Goal: Task Accomplishment & Management: Complete application form

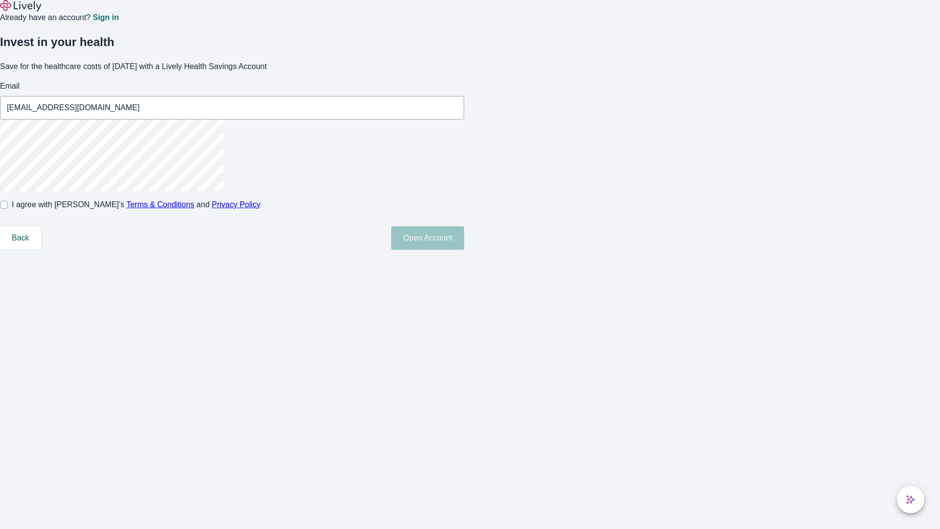
click at [8, 208] on input "I agree with Lively’s Terms & Conditions and Privacy Policy" at bounding box center [4, 205] width 8 height 8
checkbox input "true"
click at [464, 250] on button "Open Account" at bounding box center [427, 237] width 73 height 23
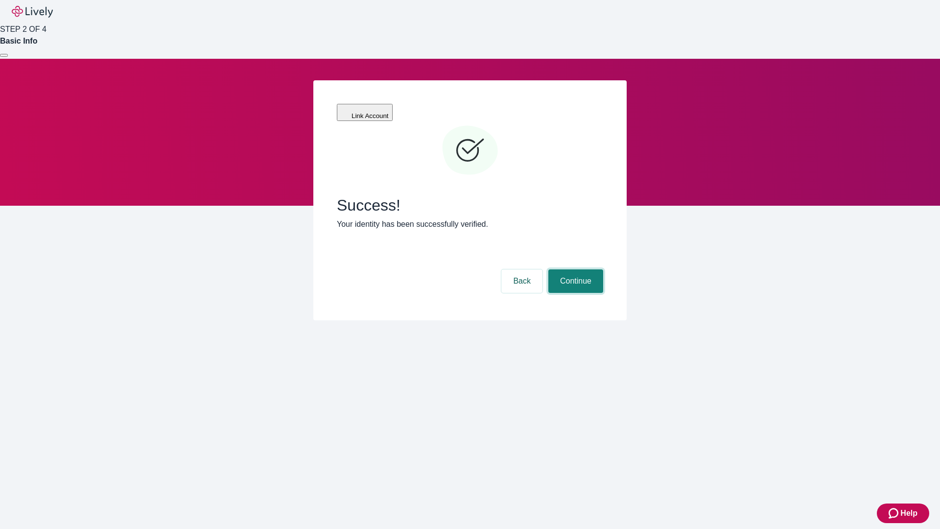
click at [574, 269] on button "Continue" at bounding box center [575, 280] width 55 height 23
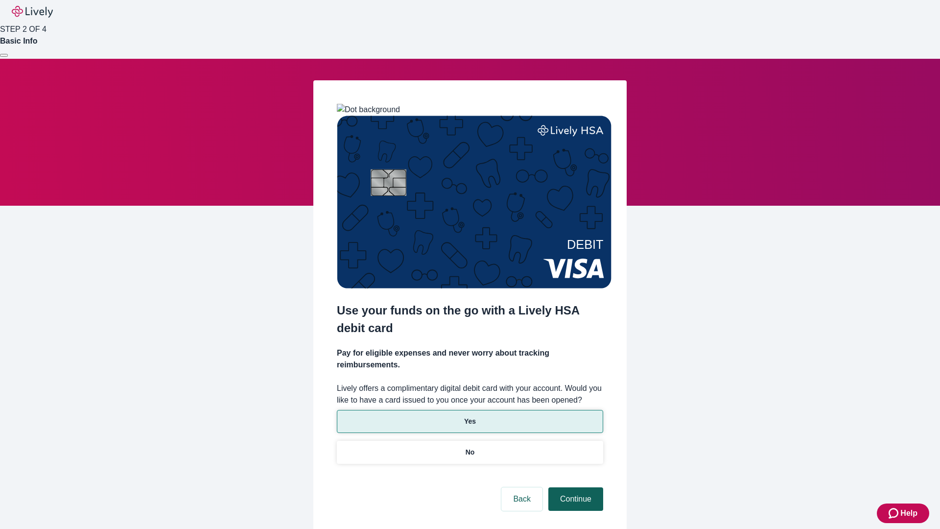
click at [469, 447] on p "No" at bounding box center [469, 452] width 9 height 10
click at [574, 487] on button "Continue" at bounding box center [575, 498] width 55 height 23
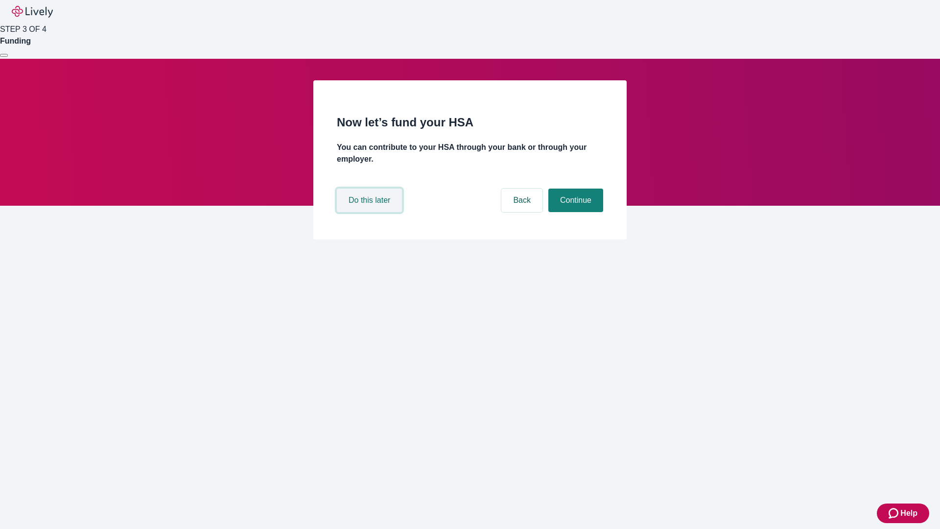
click at [370, 212] on button "Do this later" at bounding box center [369, 199] width 65 height 23
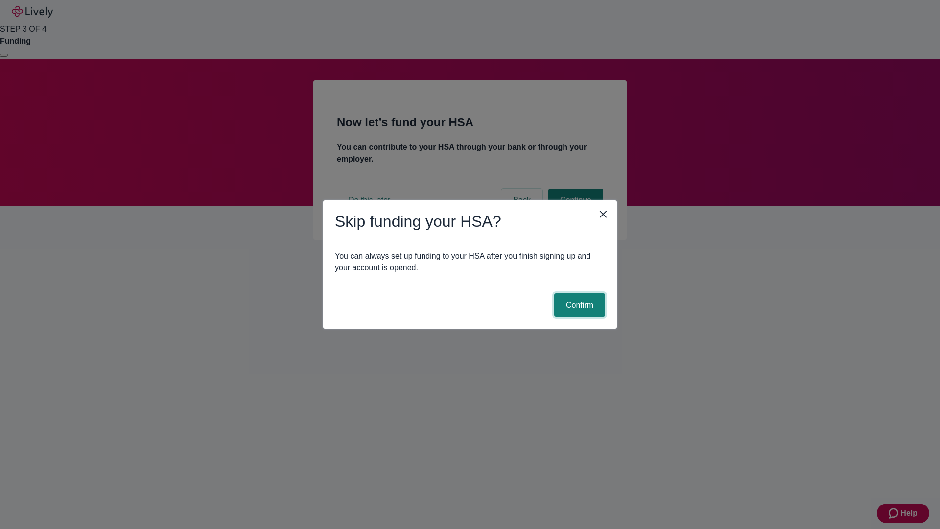
click at [578, 305] on button "Confirm" at bounding box center [579, 304] width 51 height 23
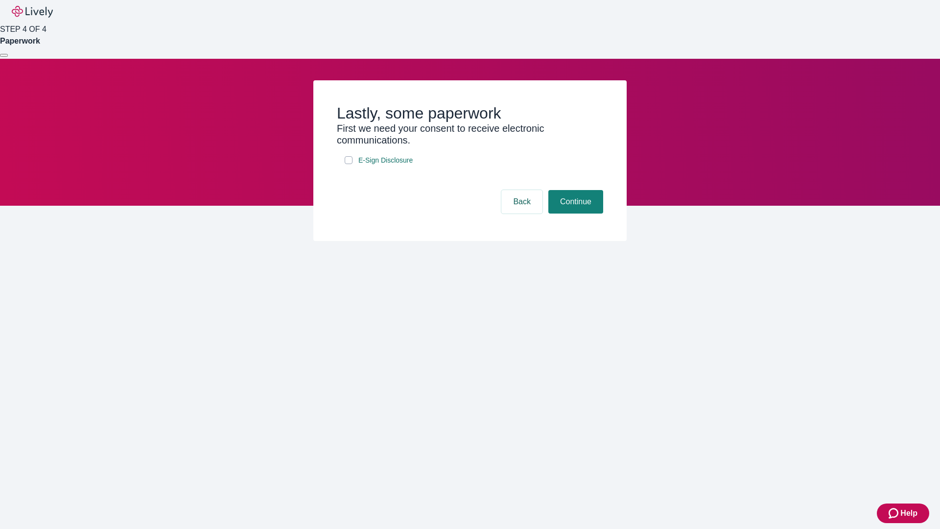
click at [348, 164] on input "E-Sign Disclosure" at bounding box center [349, 160] width 8 height 8
checkbox input "true"
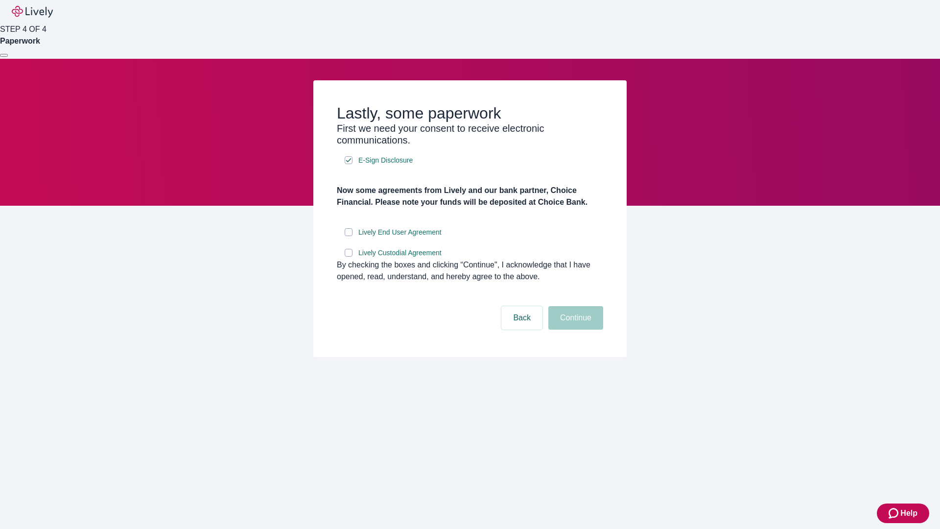
click at [348, 236] on input "Lively End User Agreement" at bounding box center [349, 232] width 8 height 8
checkbox input "true"
click at [348, 256] on input "Lively Custodial Agreement" at bounding box center [349, 253] width 8 height 8
checkbox input "true"
click at [574, 329] on button "Continue" at bounding box center [575, 317] width 55 height 23
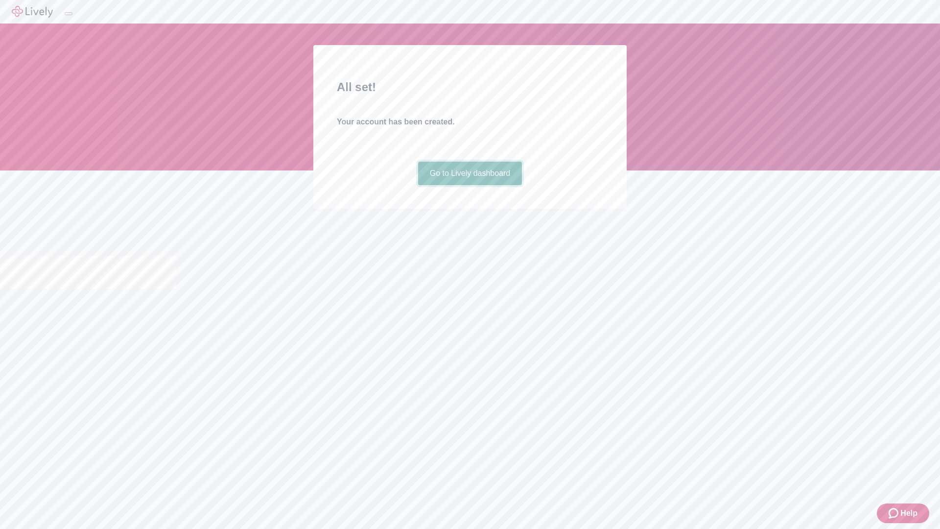
click at [469, 185] on link "Go to Lively dashboard" at bounding box center [470, 173] width 104 height 23
